Goal: Check status: Check status

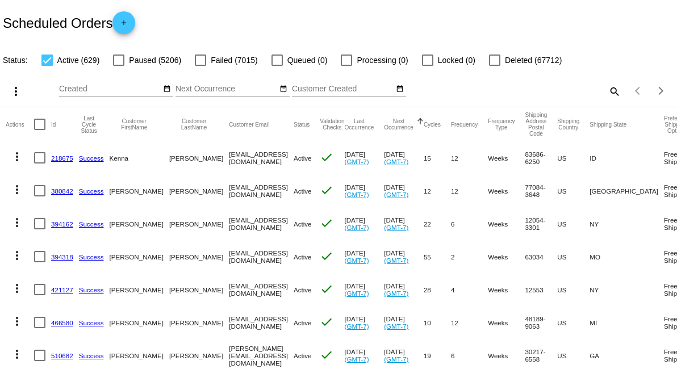
click at [113, 87] on input "Created" at bounding box center [110, 89] width 102 height 9
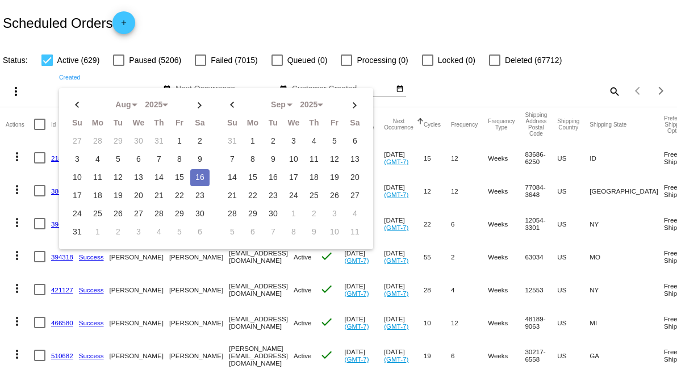
click at [339, 19] on div "Scheduled Orders add" at bounding box center [338, 22] width 677 height 45
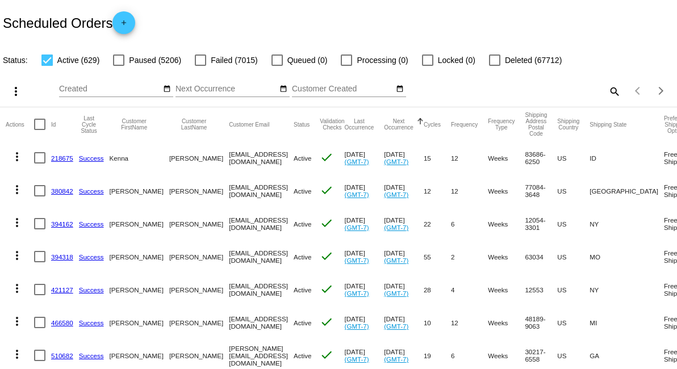
click at [607, 91] on mat-icon "search" at bounding box center [614, 91] width 14 height 18
click at [502, 91] on input "Search" at bounding box center [536, 89] width 169 height 9
paste input "[EMAIL_ADDRESS][DOMAIN_NAME]"
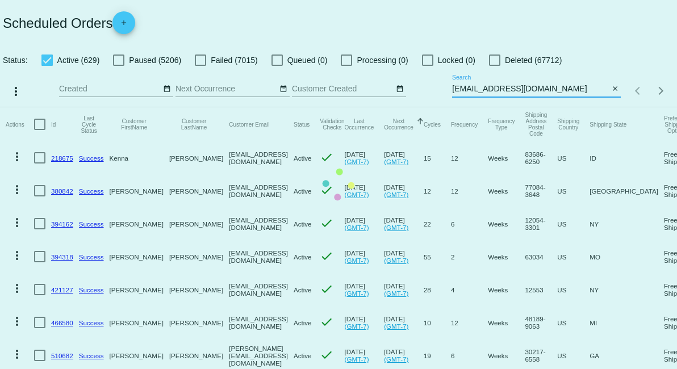
type input "[EMAIL_ADDRESS][DOMAIN_NAME]"
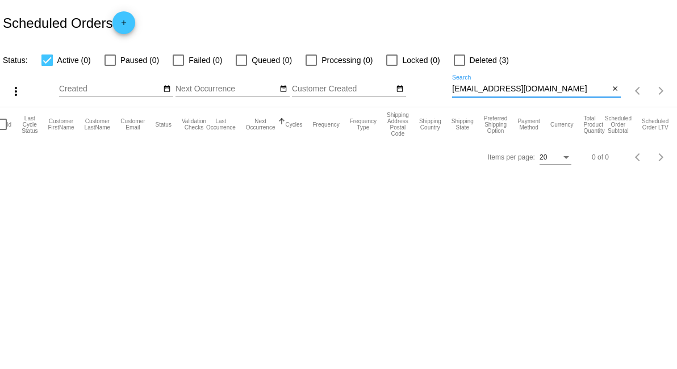
scroll to position [0, 30]
click at [465, 61] on label "Deleted (3)" at bounding box center [481, 60] width 55 height 14
click at [460, 66] on input "Deleted (3)" at bounding box center [459, 66] width 1 height 1
checkbox input "true"
